Goal: Information Seeking & Learning: Learn about a topic

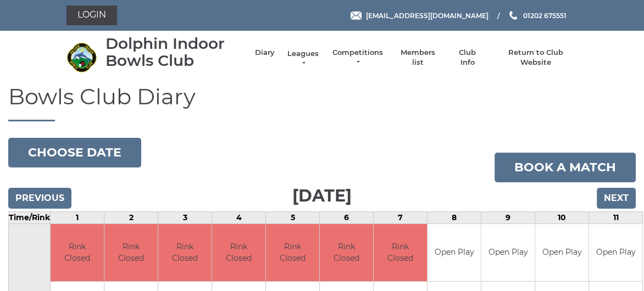
click at [306, 52] on link "Leagues" at bounding box center [303, 59] width 35 height 20
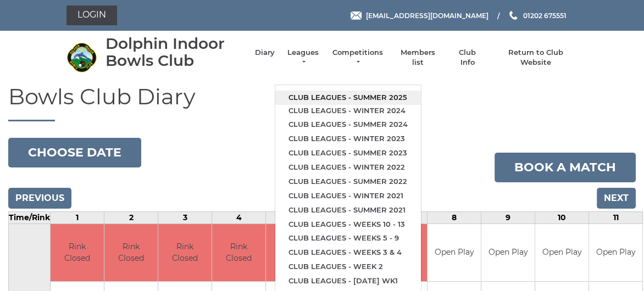
click at [319, 94] on link "Club leagues - Summer 2025" at bounding box center [348, 98] width 146 height 14
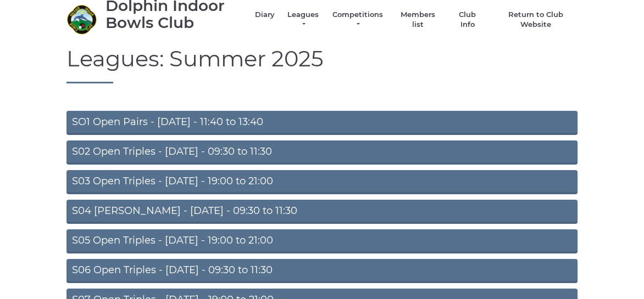
scroll to position [55, 0]
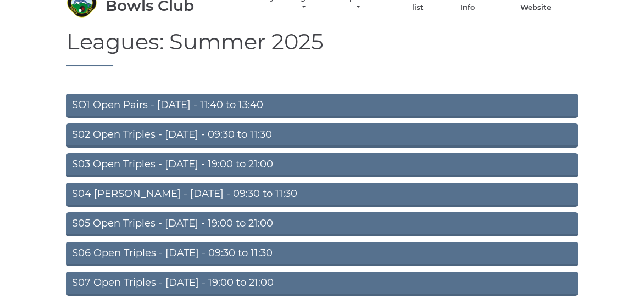
click at [232, 193] on link "S04 [PERSON_NAME] - [DATE] - 09:30 to 11:30" at bounding box center [321, 195] width 511 height 24
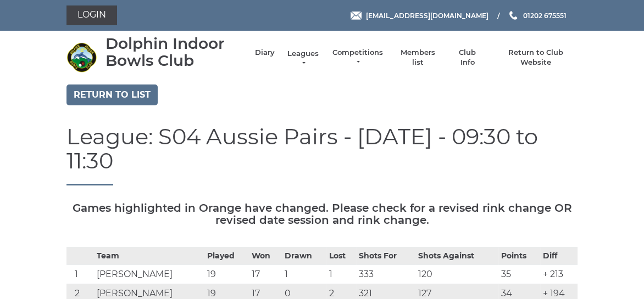
click at [299, 52] on link "Leagues" at bounding box center [303, 59] width 35 height 20
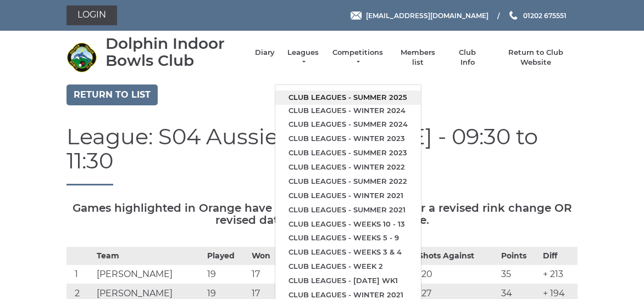
click at [320, 96] on link "Club leagues - Summer 2025" at bounding box center [348, 98] width 146 height 14
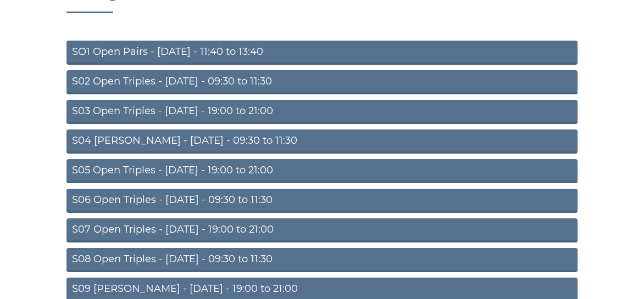
scroll to position [110, 0]
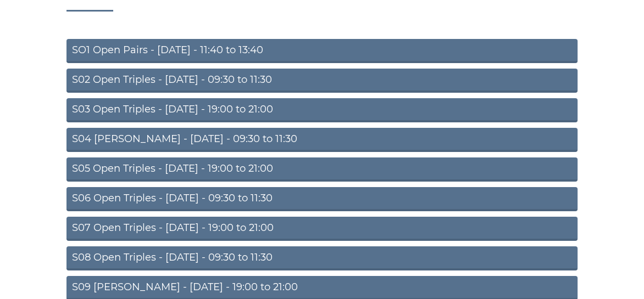
click at [232, 198] on link "S06 Open Triples - [DATE] - 09:30 to 11:30" at bounding box center [321, 199] width 511 height 24
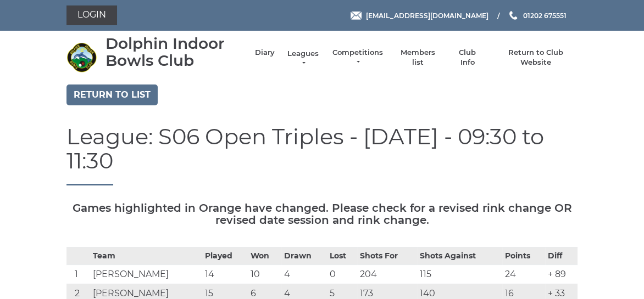
click at [308, 53] on link "Leagues" at bounding box center [303, 59] width 35 height 20
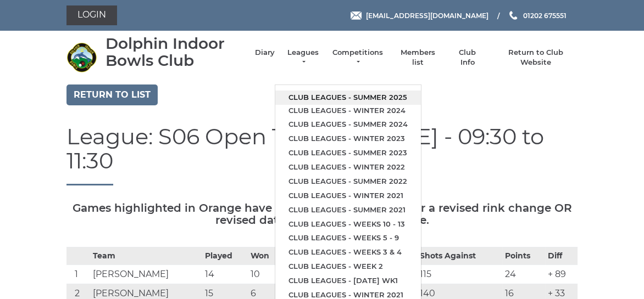
click at [325, 99] on link "Club leagues - Summer 2025" at bounding box center [348, 98] width 146 height 14
